Goal: Task Accomplishment & Management: Manage account settings

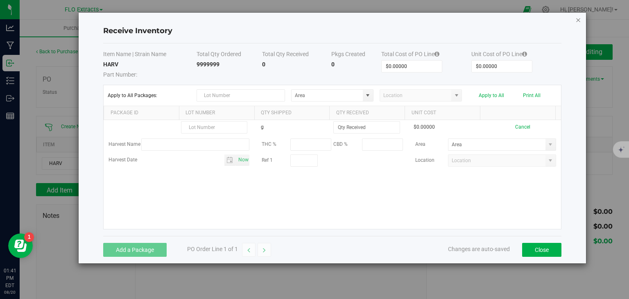
click at [577, 20] on icon "Close modal" at bounding box center [578, 20] width 6 height 10
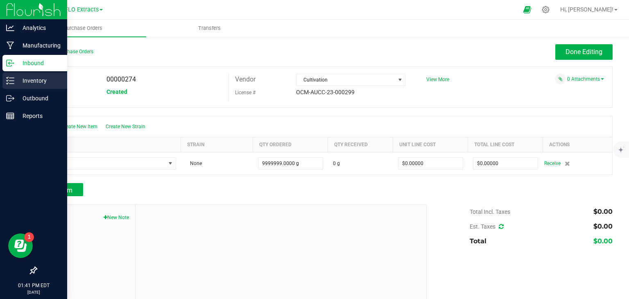
click at [29, 80] on p "Inventory" at bounding box center [38, 81] width 49 height 10
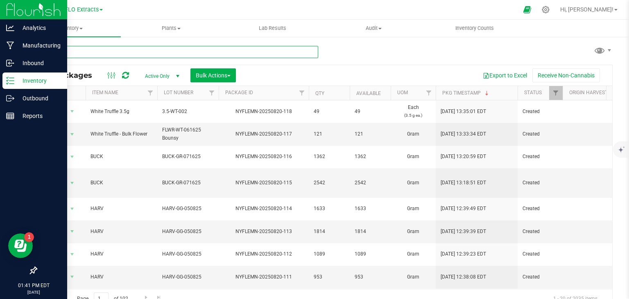
click at [119, 54] on input "text" at bounding box center [177, 52] width 282 height 12
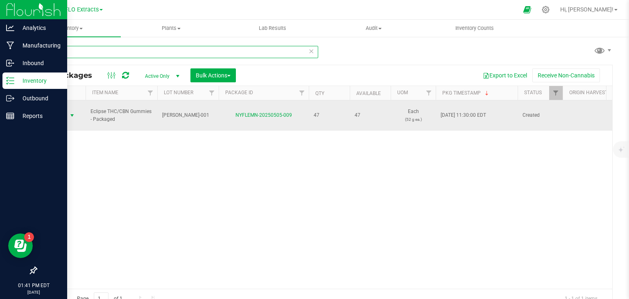
type input "505-009"
click at [65, 115] on span "Action" at bounding box center [56, 115] width 22 height 11
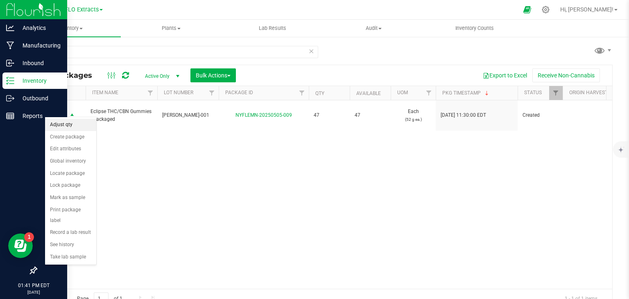
click at [63, 128] on li "Adjust qty" at bounding box center [70, 125] width 51 height 12
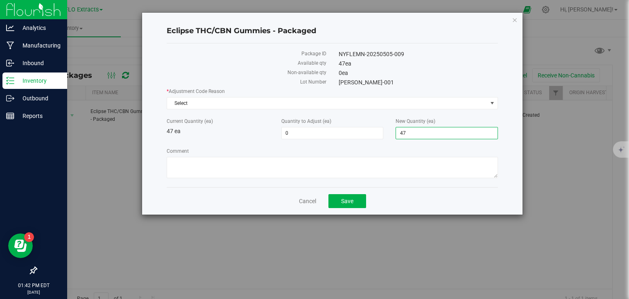
click at [432, 132] on span "47 47" at bounding box center [446, 133] width 102 height 12
type input "44"
type input "-3"
type input "44"
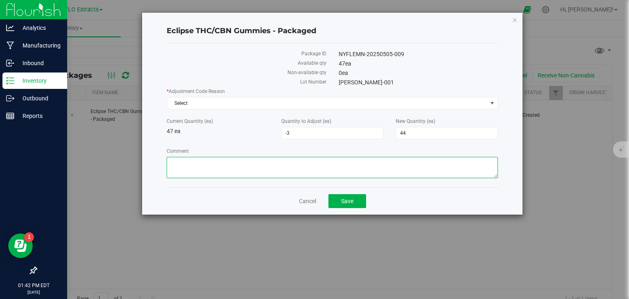
click at [378, 167] on textarea "Comment" at bounding box center [332, 167] width 331 height 21
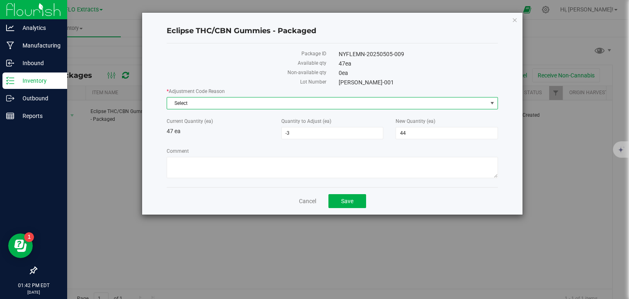
click at [340, 105] on span "Select" at bounding box center [327, 102] width 320 height 11
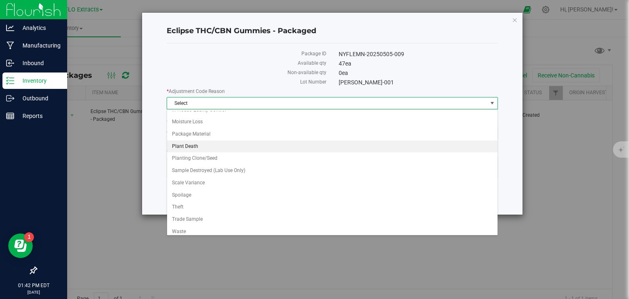
scroll to position [57, 0]
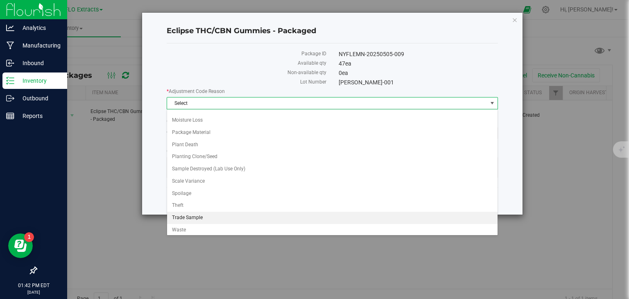
click at [192, 218] on li "Trade Sample" at bounding box center [332, 218] width 330 height 12
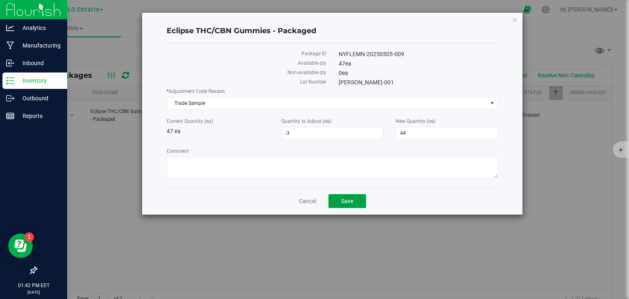
click at [346, 196] on button "Save" at bounding box center [347, 201] width 38 height 14
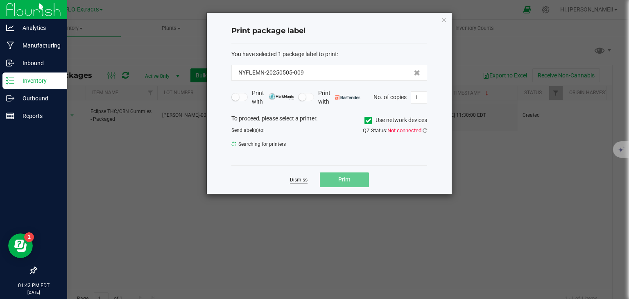
click at [303, 180] on link "Dismiss" at bounding box center [299, 179] width 18 height 7
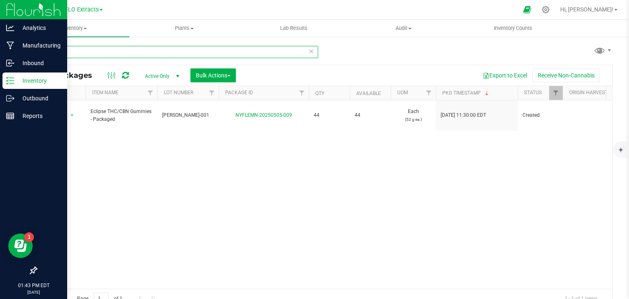
drag, startPoint x: 84, startPoint y: 50, endPoint x: 25, endPoint y: 43, distance: 59.7
click at [29, 42] on div "505-009 All Packages Active Only Active Only Lab Samples Locked All Bulk Action…" at bounding box center [324, 161] width 609 height 250
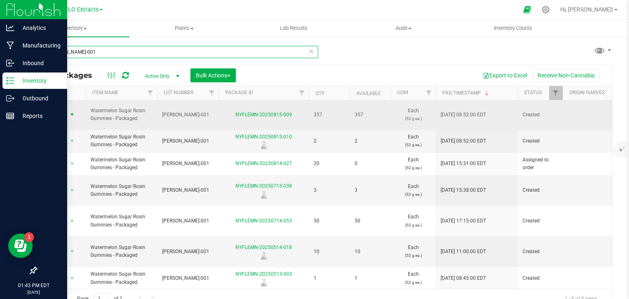
type input "[PERSON_NAME]-001"
click at [65, 113] on span "Action" at bounding box center [56, 114] width 22 height 11
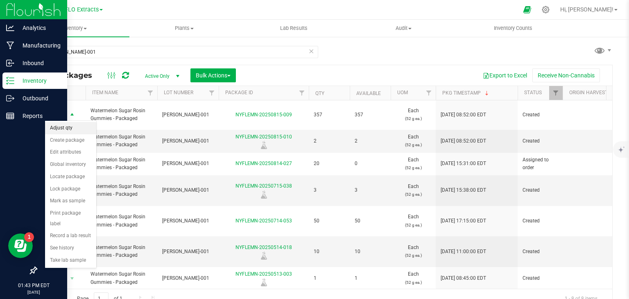
click at [68, 124] on li "Adjust qty" at bounding box center [70, 128] width 51 height 12
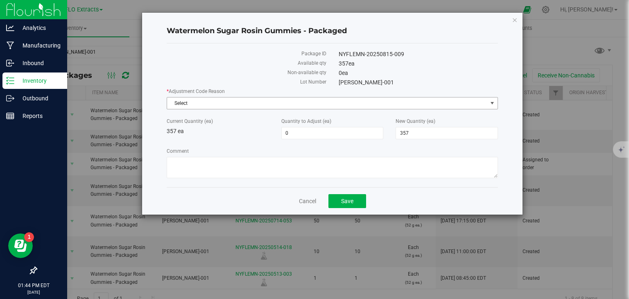
click at [257, 103] on span "Select" at bounding box center [327, 102] width 320 height 11
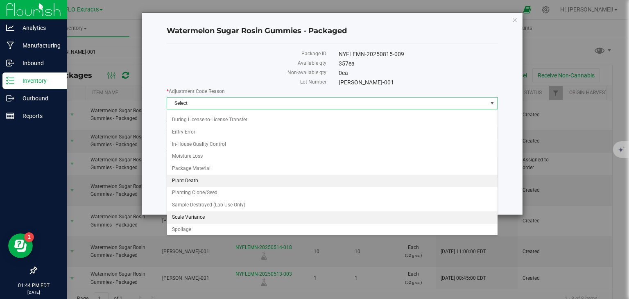
scroll to position [57, 0]
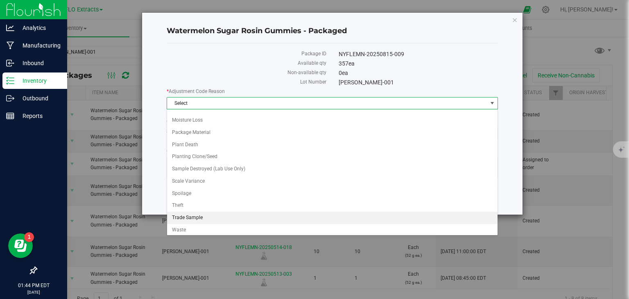
click at [187, 213] on li "Trade Sample" at bounding box center [332, 218] width 330 height 12
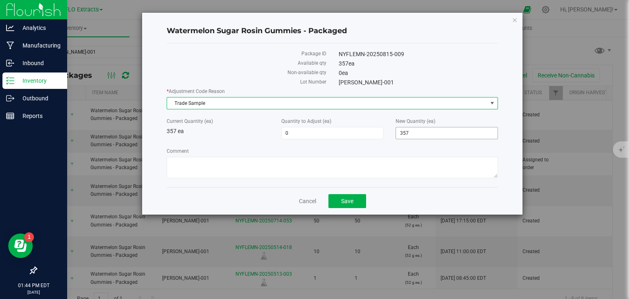
click at [432, 132] on span "357 357" at bounding box center [446, 133] width 102 height 12
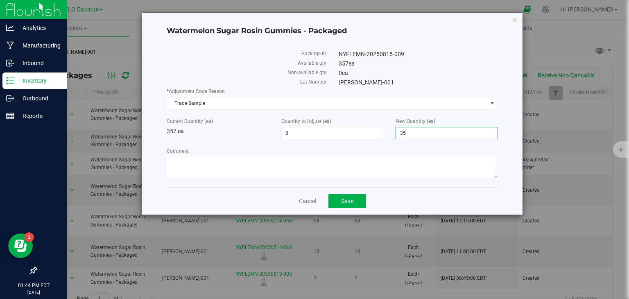
type input "354"
type input "-3"
type input "354"
click at [426, 151] on label "Comment" at bounding box center [332, 150] width 331 height 7
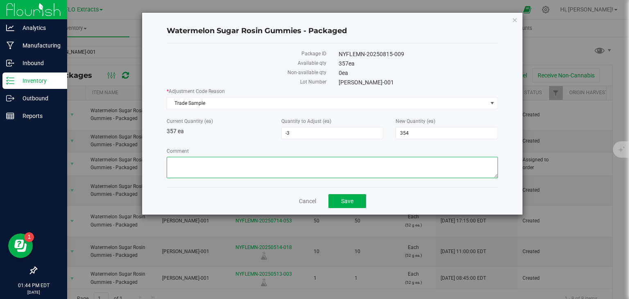
click at [426, 157] on textarea "Comment" at bounding box center [332, 167] width 331 height 21
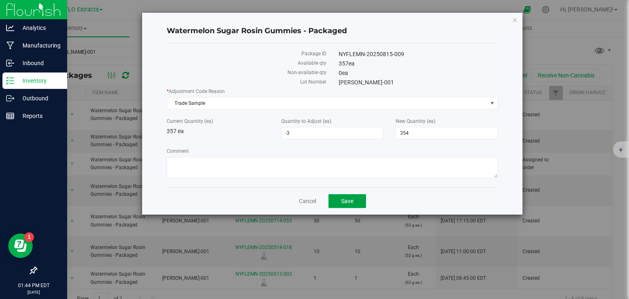
click at [355, 204] on button "Save" at bounding box center [347, 201] width 38 height 14
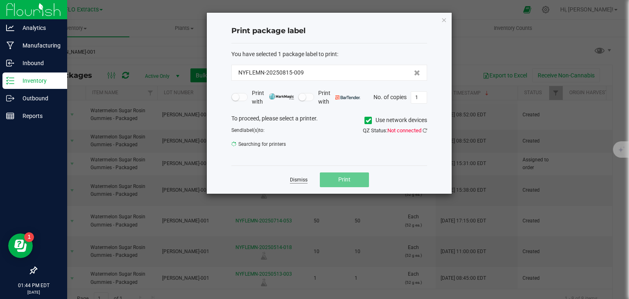
click at [300, 179] on link "Dismiss" at bounding box center [299, 179] width 18 height 7
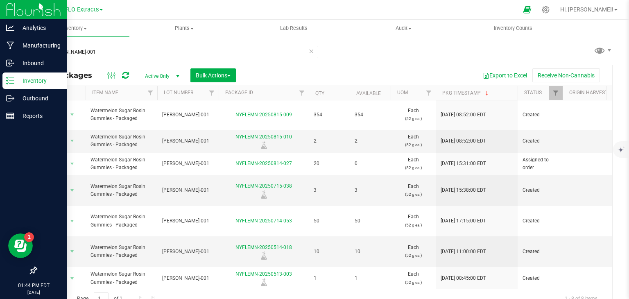
click at [310, 51] on icon at bounding box center [311, 51] width 6 height 10
